Goal: Task Accomplishment & Management: Use online tool/utility

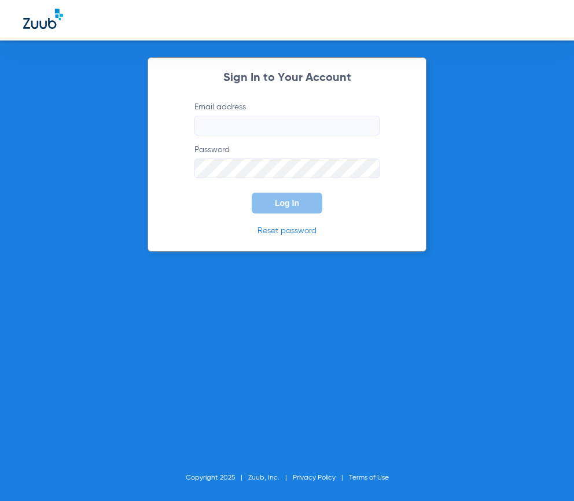
type input "[EMAIL_ADDRESS][DOMAIN_NAME]"
click at [263, 203] on button "Log In" at bounding box center [287, 203] width 71 height 21
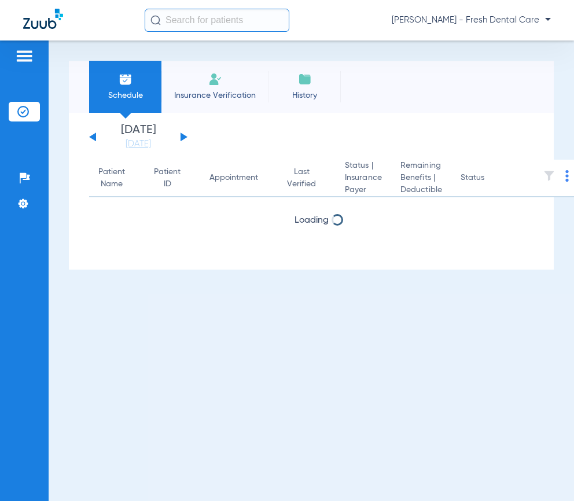
click at [200, 25] on input "text" at bounding box center [217, 20] width 145 height 23
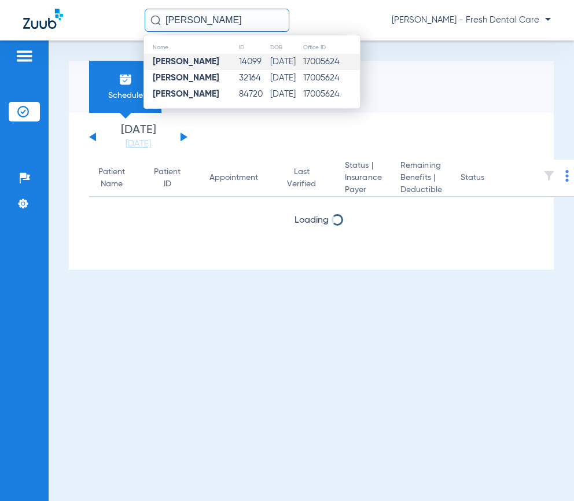
type input "[PERSON_NAME]"
click at [270, 64] on td "[DATE]" at bounding box center [286, 62] width 33 height 16
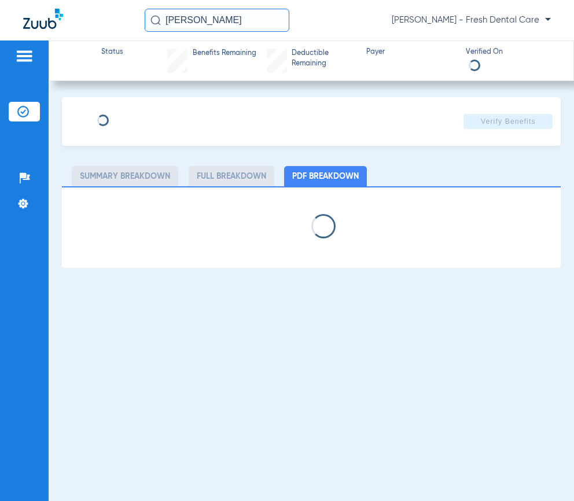
type input "[PERSON_NAME]"
type input "[DATE]"
type input "128M99540"
type input "WPTXMSB2421"
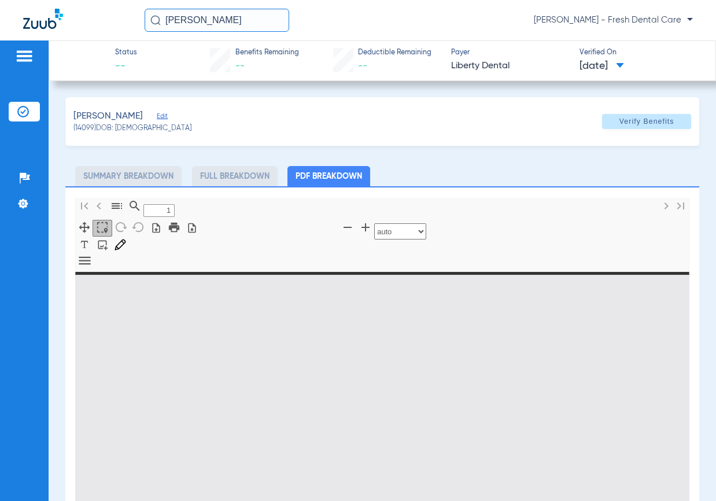
type input "0"
select select "page-width"
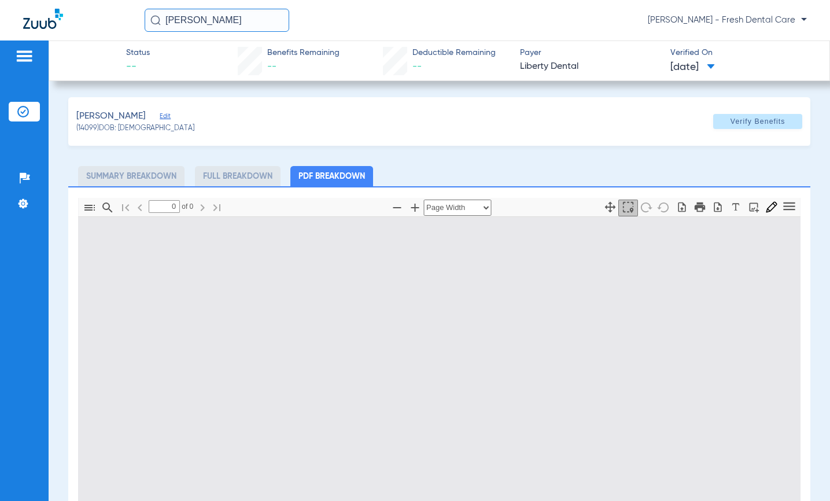
type input "1"
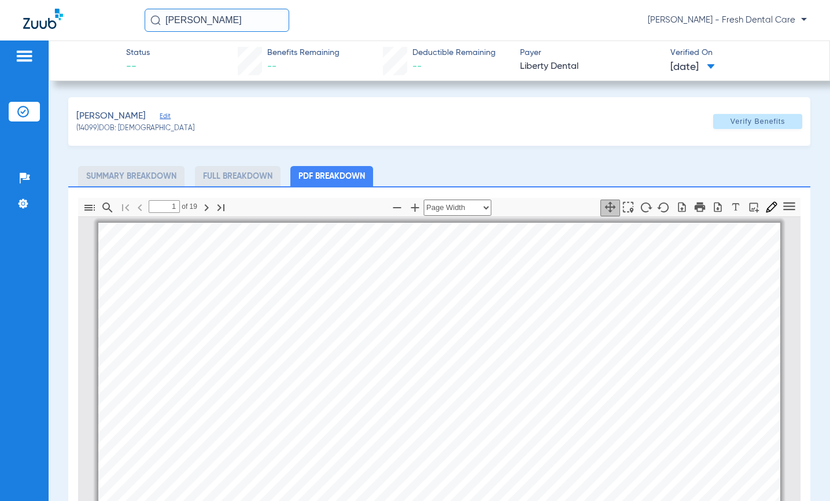
scroll to position [6, 0]
click at [152, 111] on div "[PERSON_NAME]" at bounding box center [135, 116] width 118 height 14
click at [160, 115] on span "Edit" at bounding box center [165, 117] width 10 height 11
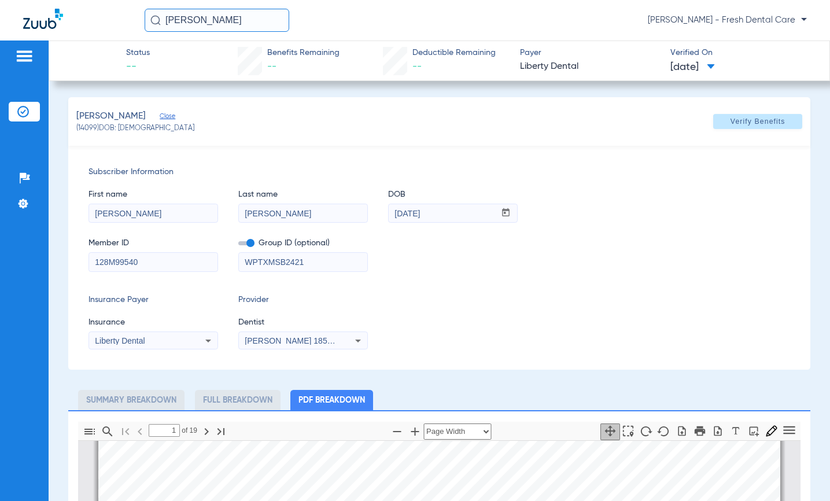
click at [324, 338] on span "[PERSON_NAME] 1851746408" at bounding box center [302, 340] width 114 height 9
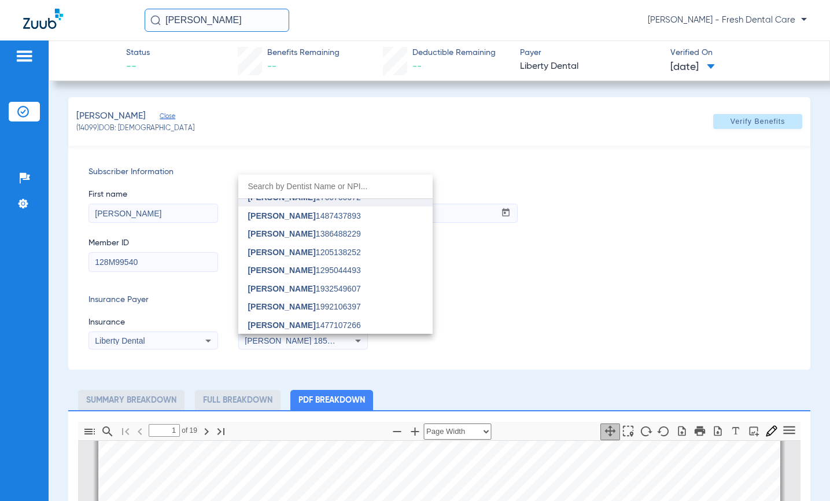
scroll to position [0, 0]
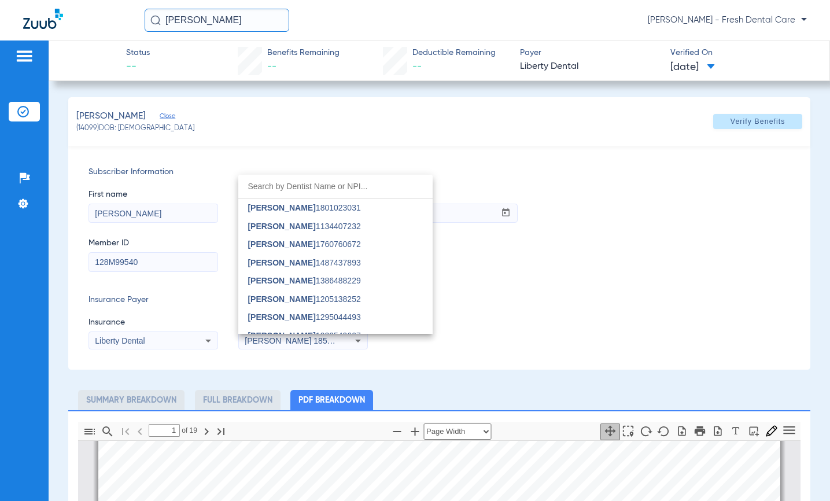
drag, startPoint x: 310, startPoint y: 212, endPoint x: 322, endPoint y: 211, distance: 11.7
click at [310, 212] on span "[PERSON_NAME]" at bounding box center [282, 207] width 68 height 9
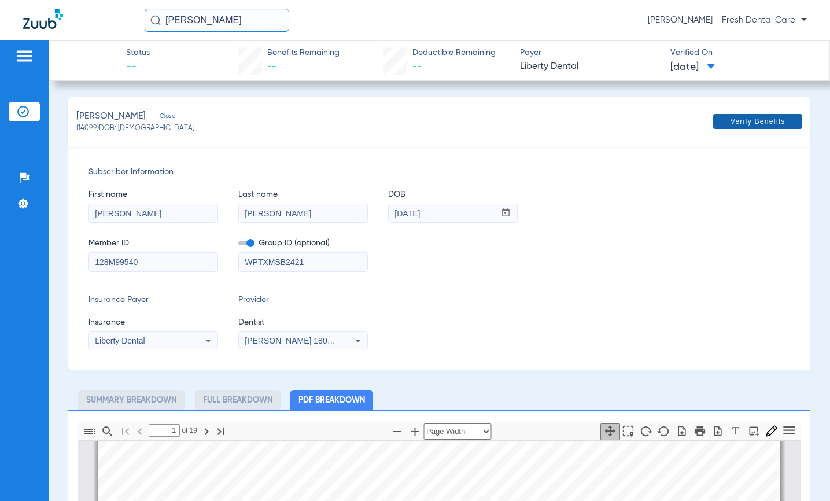
click at [738, 128] on span at bounding box center [757, 122] width 89 height 28
